Goal: Navigation & Orientation: Find specific page/section

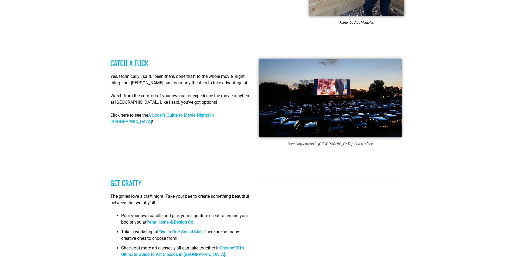
scroll to position [1713, 0]
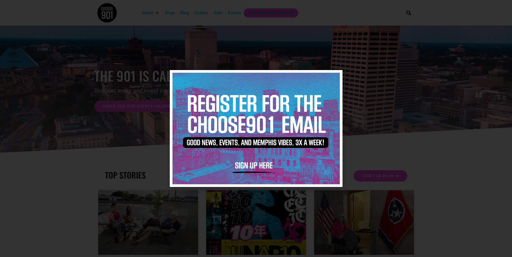
click at [387, 158] on div at bounding box center [256, 128] width 512 height 257
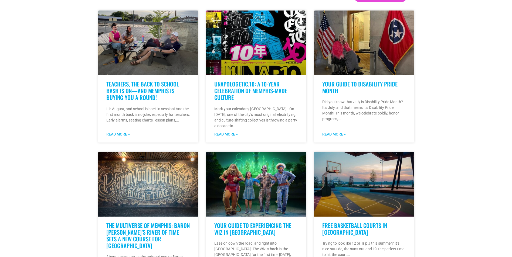
scroll to position [360, 0]
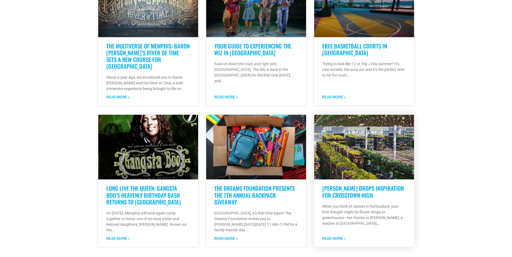
click at [334, 194] on link "Derrick Rose Drops Inspiration for Crosstown High" at bounding box center [362, 191] width 81 height 15
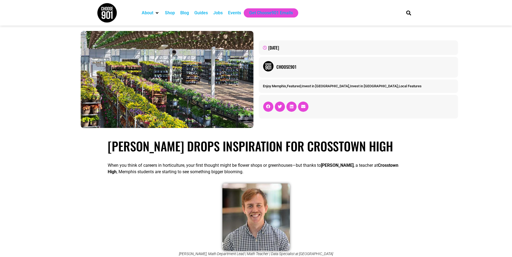
click at [237, 16] on div "Events" at bounding box center [234, 13] width 13 height 6
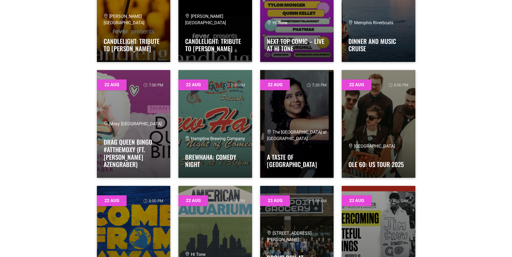
scroll to position [5278, 0]
